Goal: Transaction & Acquisition: Purchase product/service

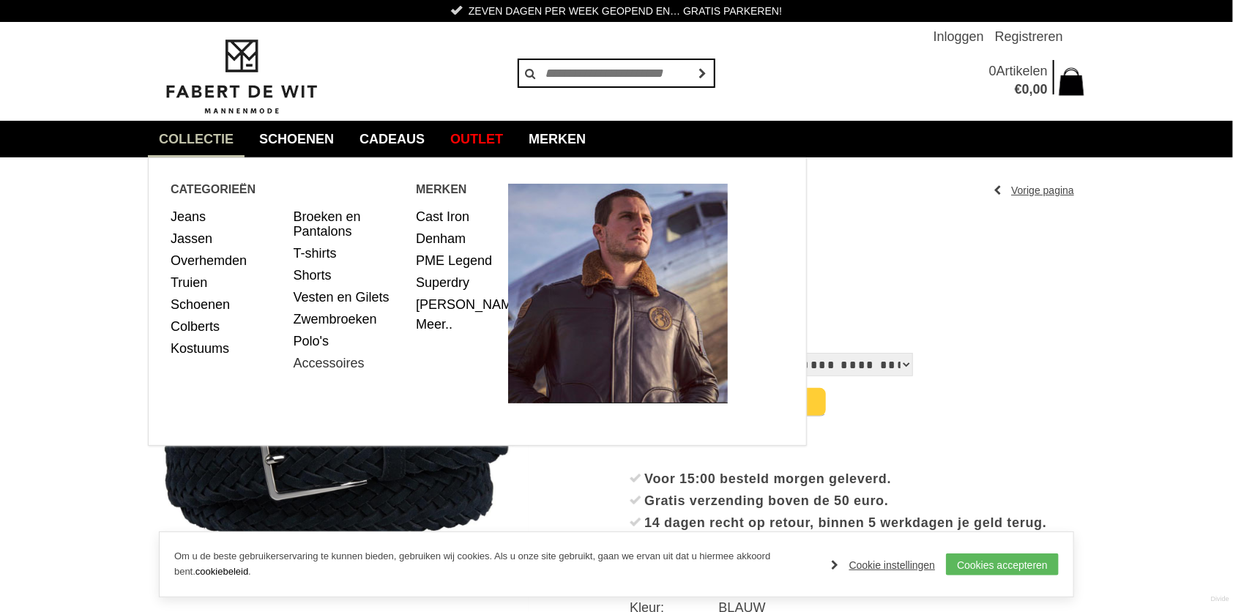
click at [309, 365] on link "Accessoires" at bounding box center [350, 363] width 112 height 22
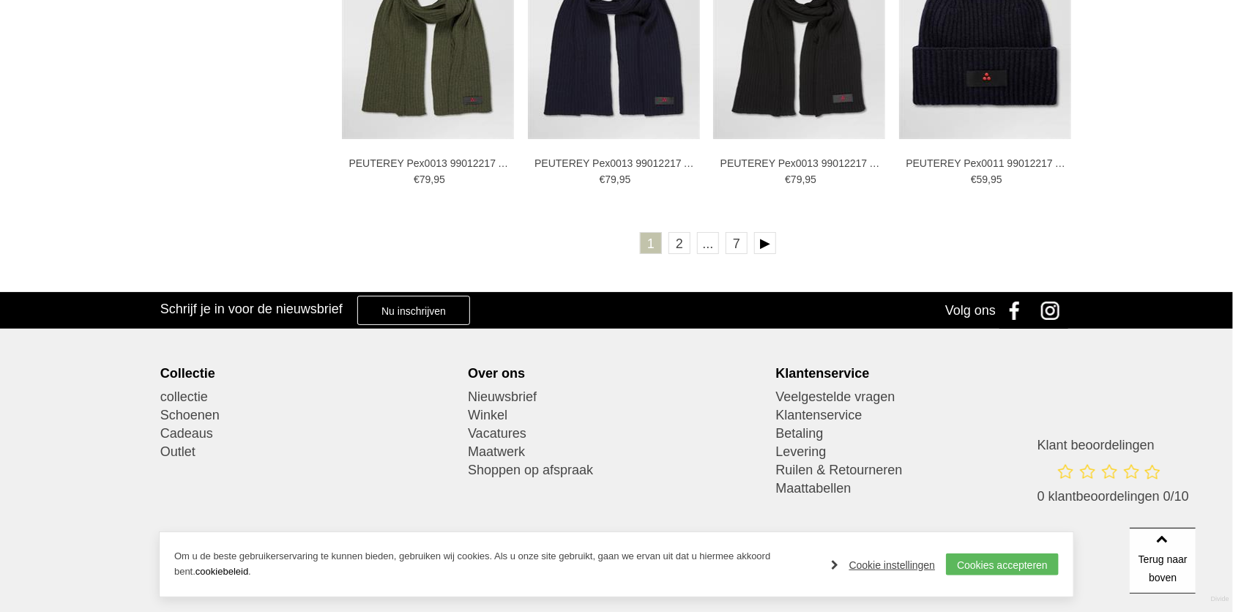
scroll to position [2805, 0]
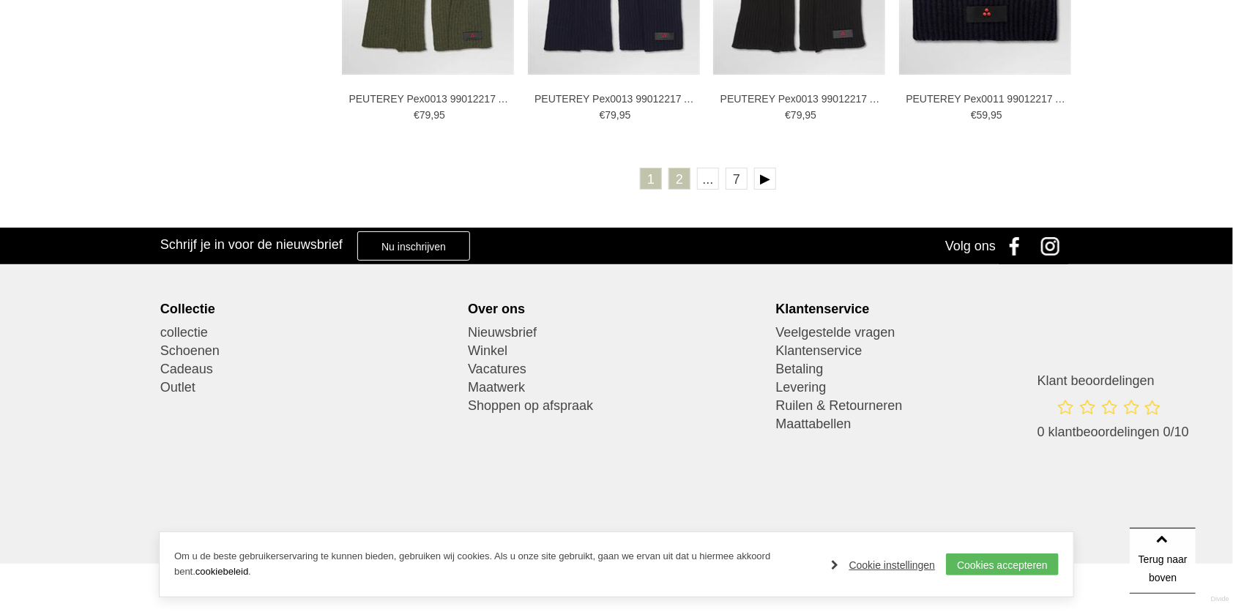
click at [677, 179] on link "2" at bounding box center [679, 179] width 22 height 22
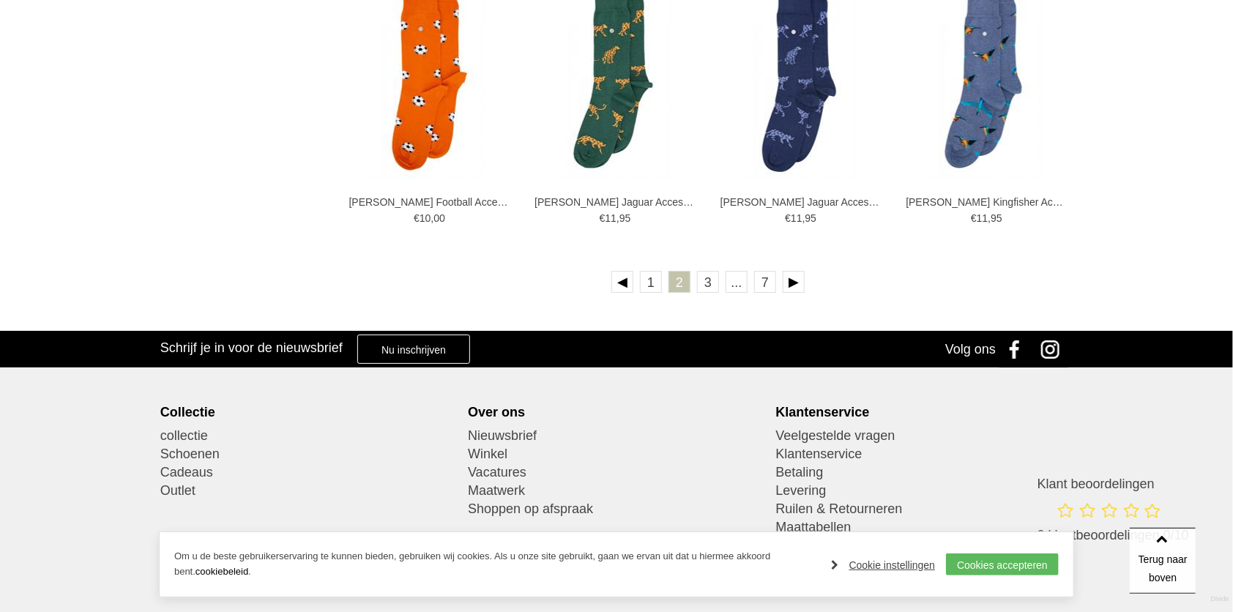
scroll to position [2684, 0]
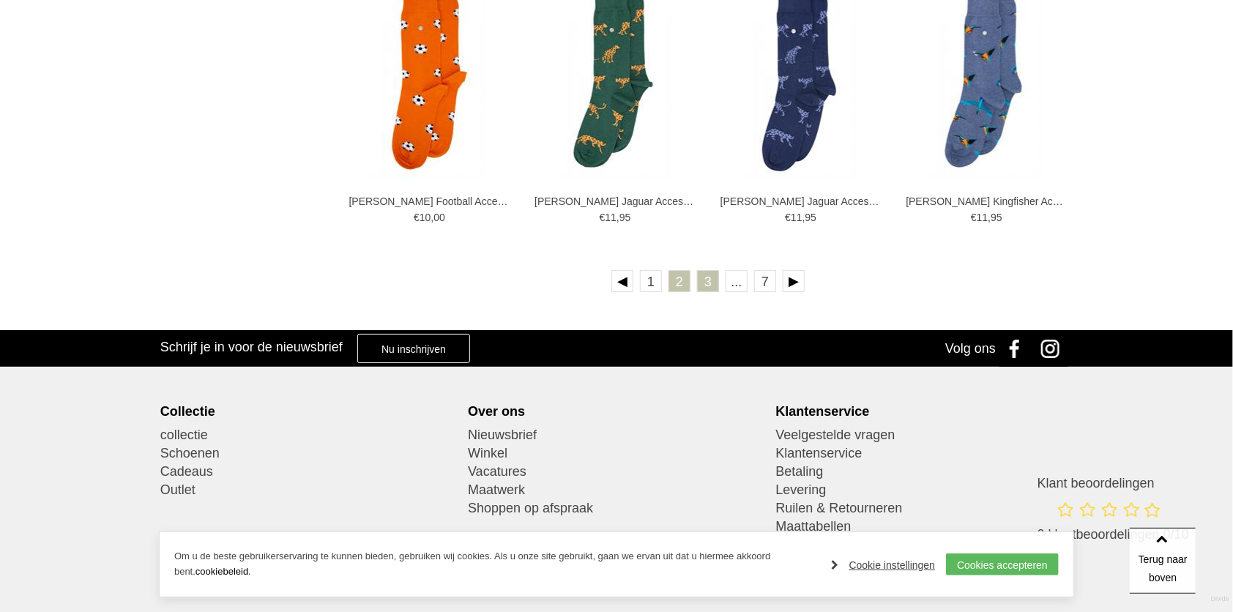
click at [700, 283] on link "3" at bounding box center [708, 281] width 22 height 22
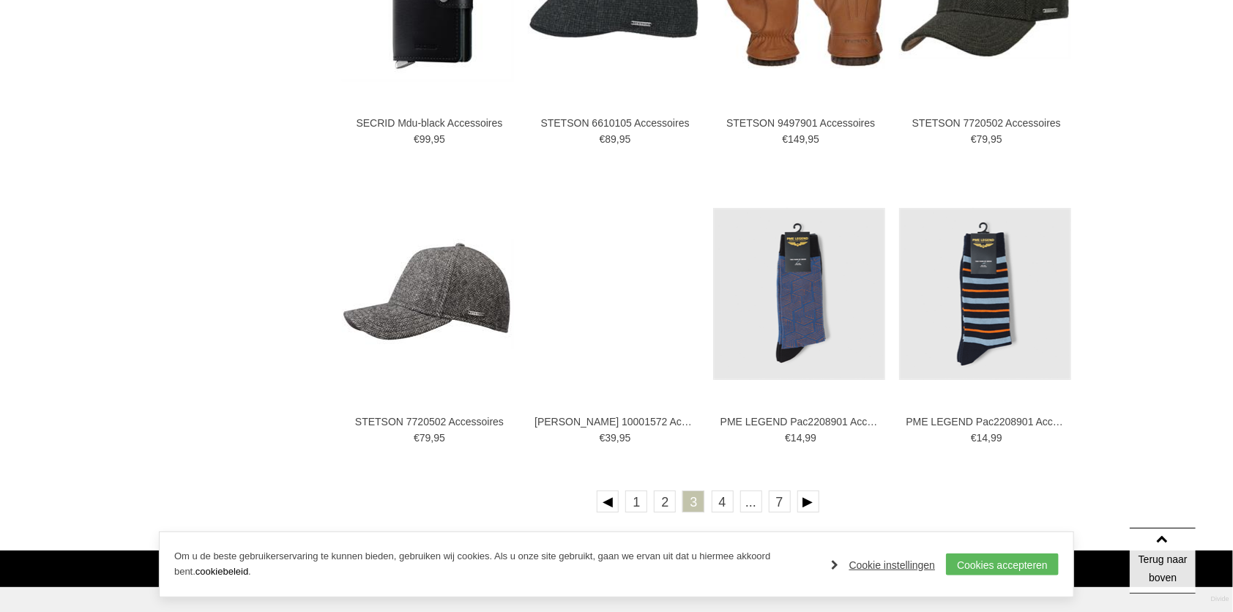
scroll to position [2684, 0]
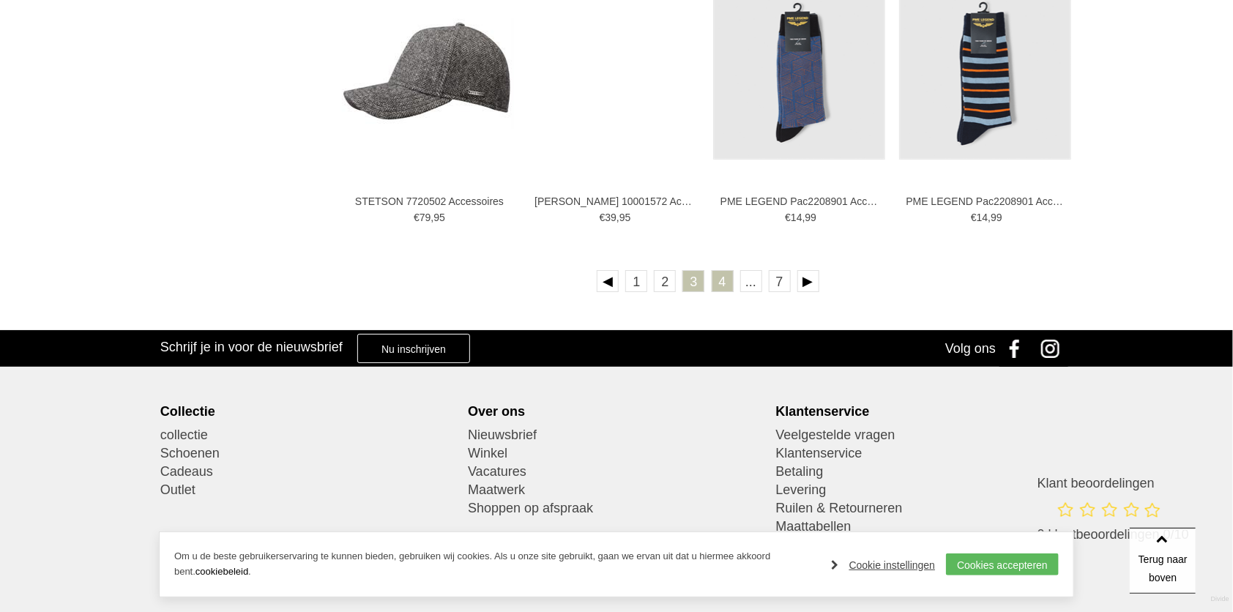
click at [723, 277] on link "4" at bounding box center [723, 281] width 22 height 22
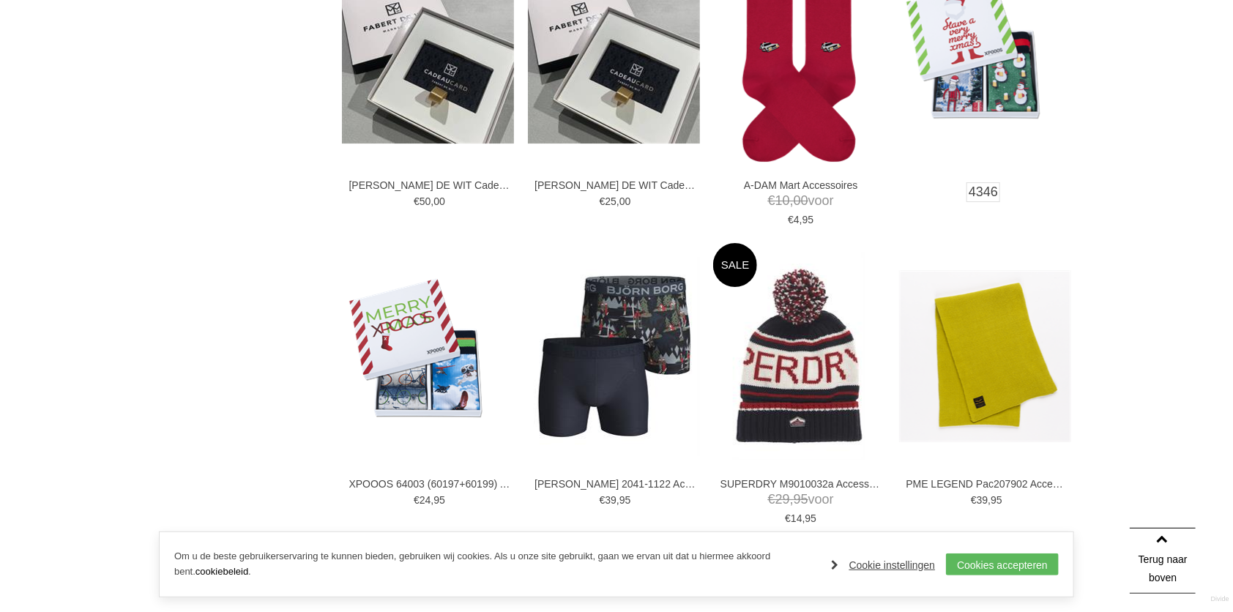
scroll to position [2318, 0]
